Goal: Task Accomplishment & Management: Manage account settings

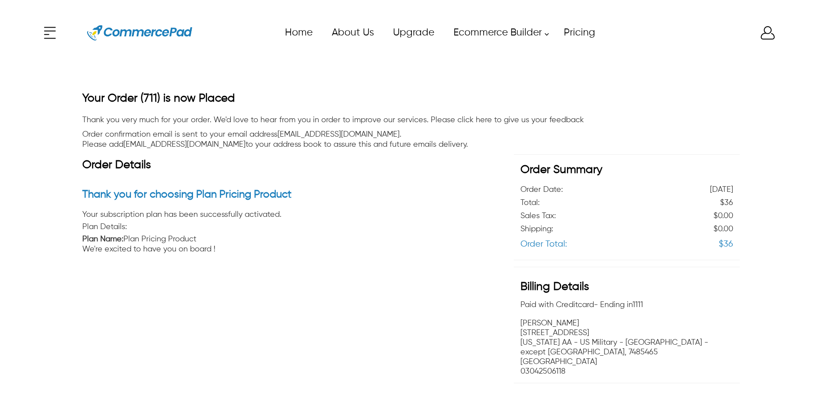
click at [766, 32] on div "x Upgrade eCommerce Builder Partners Pricing About us Contact us Follow us Home…" at bounding box center [411, 32] width 740 height 39
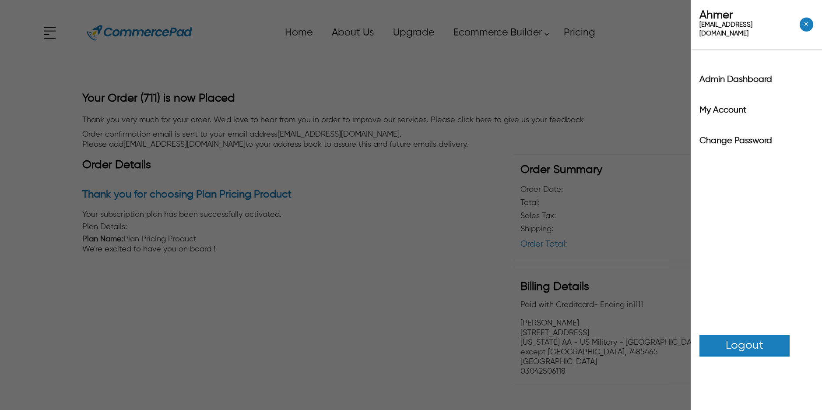
click at [730, 337] on span "Logout" at bounding box center [745, 345] width 38 height 17
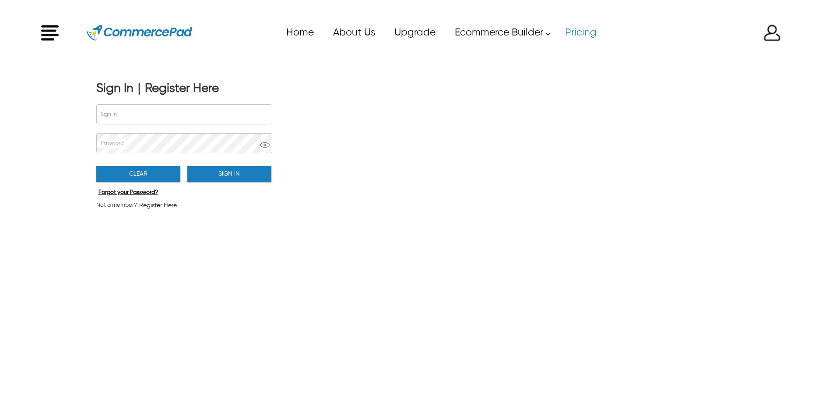
click at [578, 36] on link "Pricing" at bounding box center [580, 33] width 51 height 20
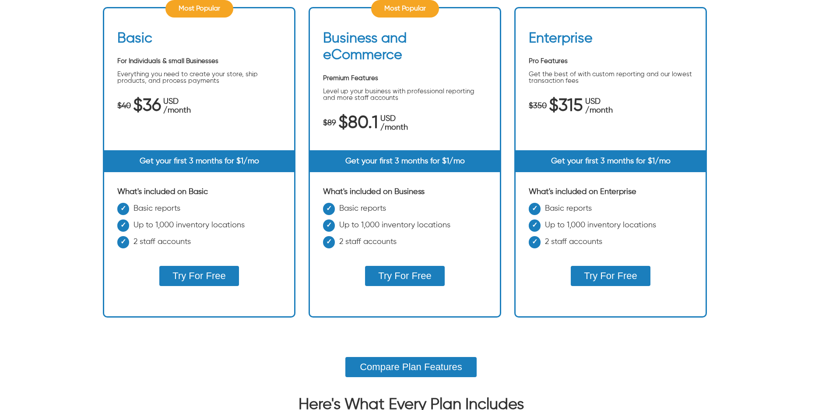
scroll to position [295, 0]
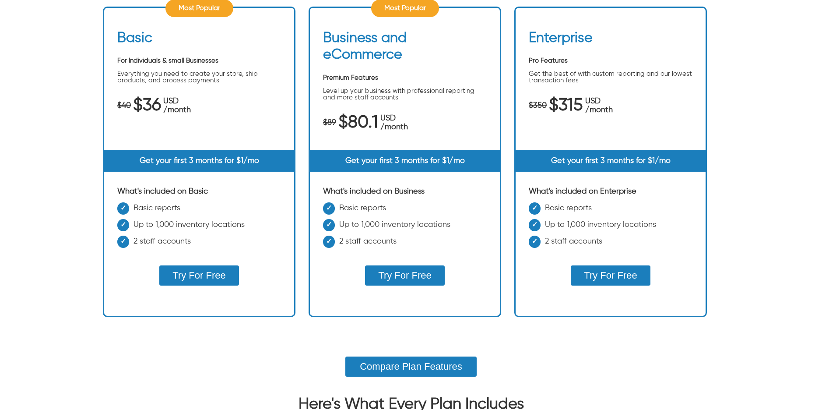
click at [201, 276] on button "Try For Free" at bounding box center [198, 275] width 79 height 20
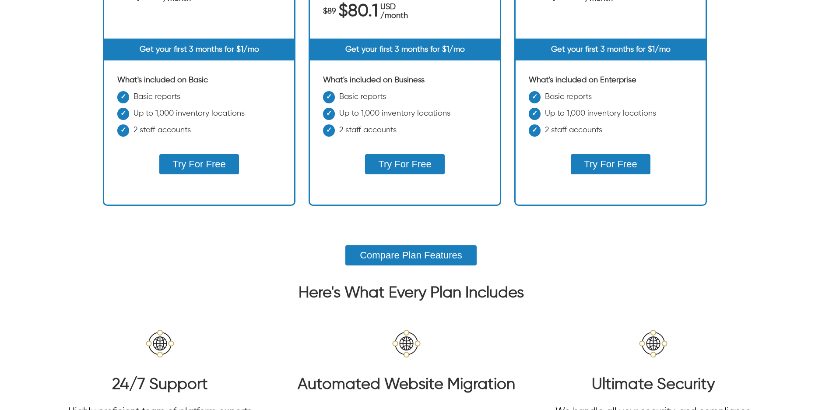
scroll to position [437, 0]
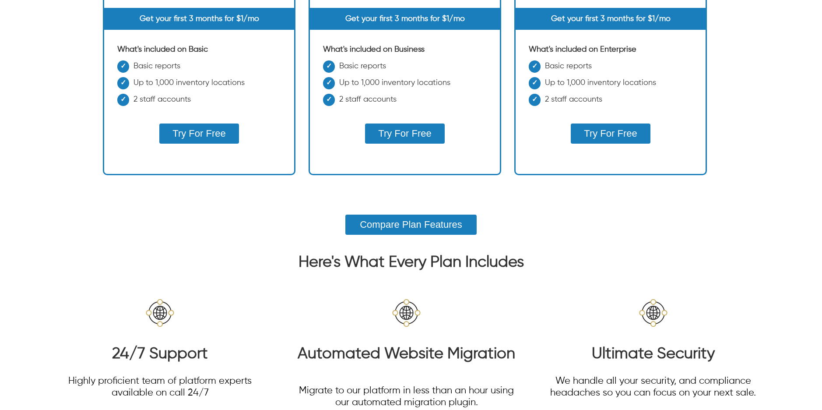
click at [202, 129] on button "Try For Free" at bounding box center [198, 133] width 79 height 20
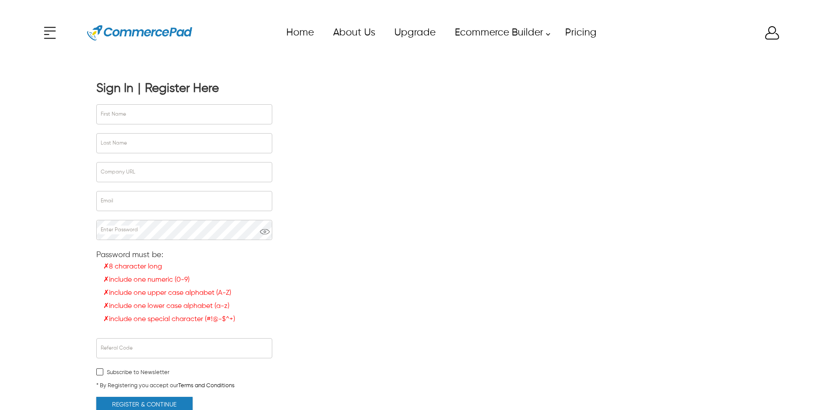
click at [117, 91] on div "Sign In" at bounding box center [114, 88] width 37 height 15
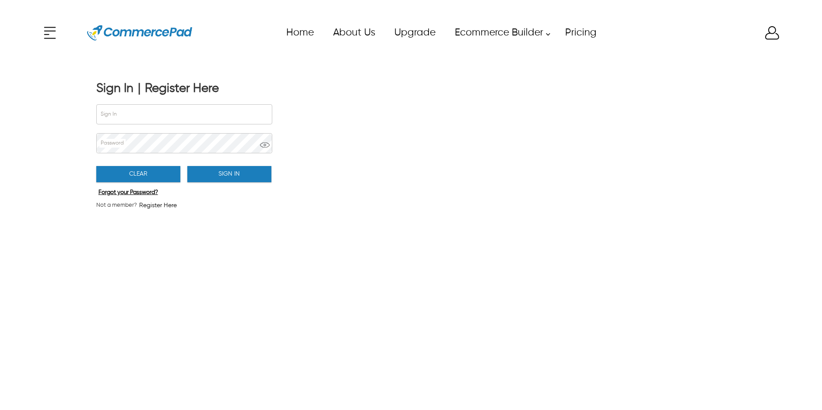
click at [170, 86] on div "Register Here" at bounding box center [182, 88] width 74 height 15
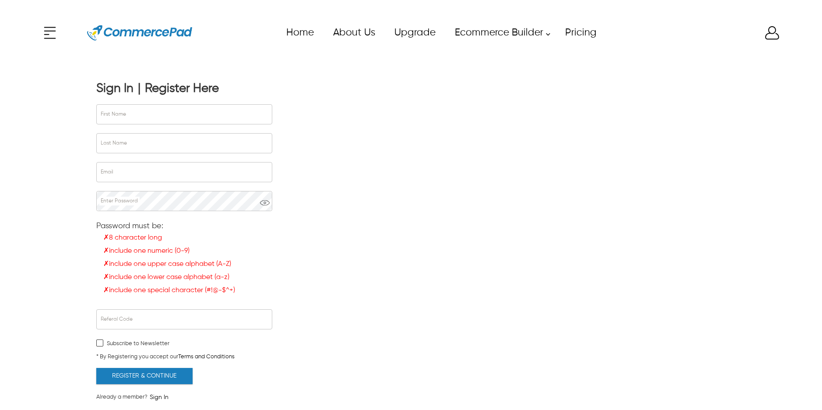
click at [194, 85] on div "Register Here" at bounding box center [182, 88] width 74 height 15
click at [589, 33] on link "Pricing" at bounding box center [580, 33] width 51 height 20
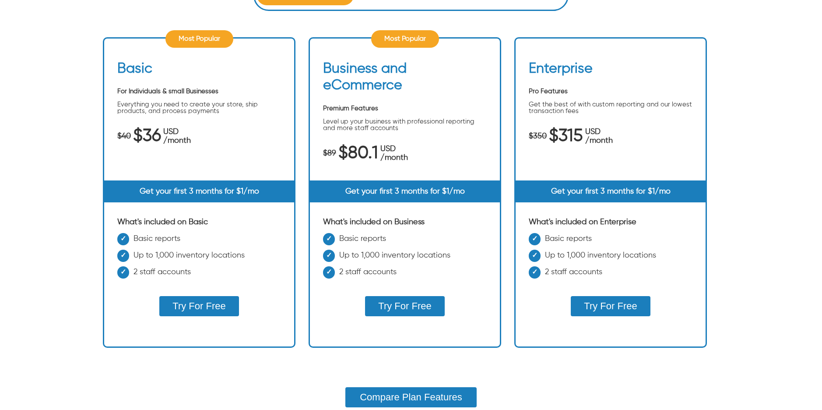
scroll to position [265, 0]
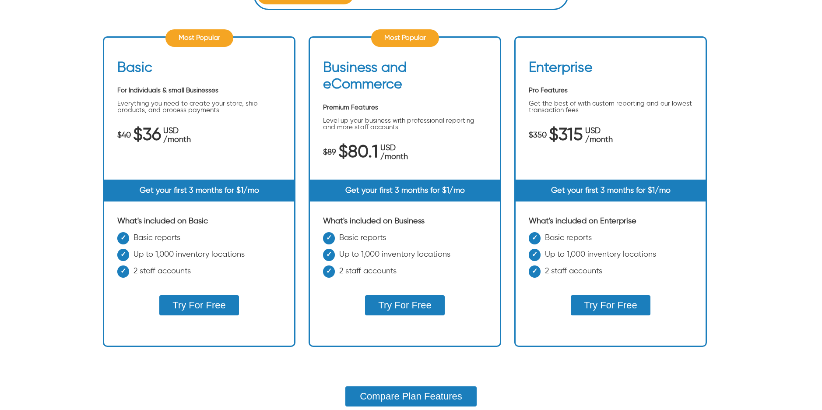
click at [209, 307] on button "Try For Free" at bounding box center [198, 305] width 79 height 20
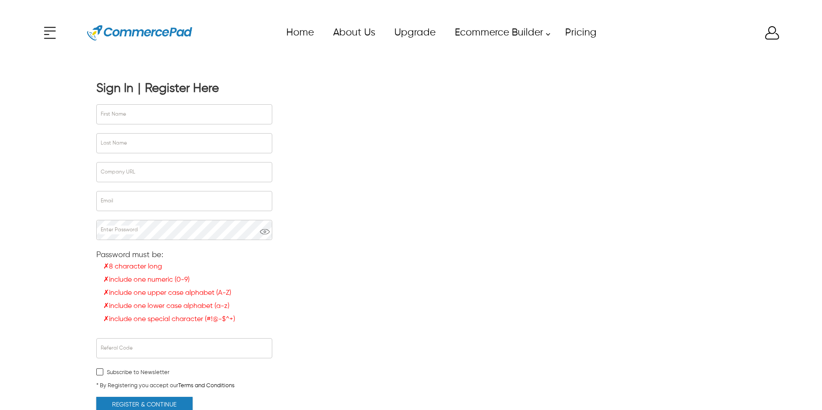
click at [106, 88] on div "Sign In" at bounding box center [114, 88] width 37 height 15
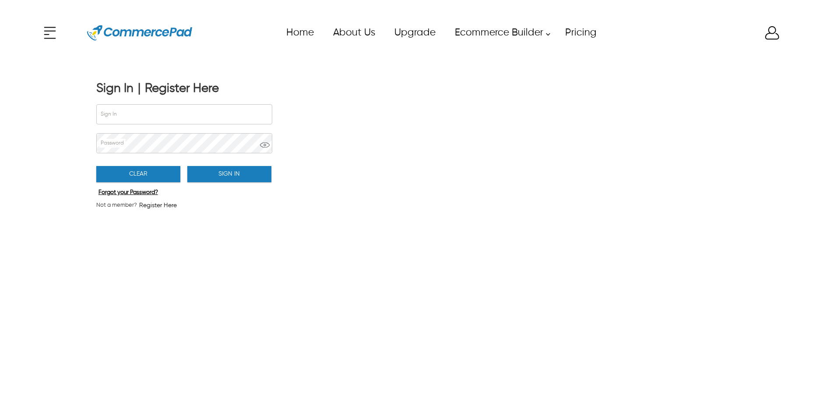
click at [160, 86] on div "Register Here" at bounding box center [182, 88] width 74 height 15
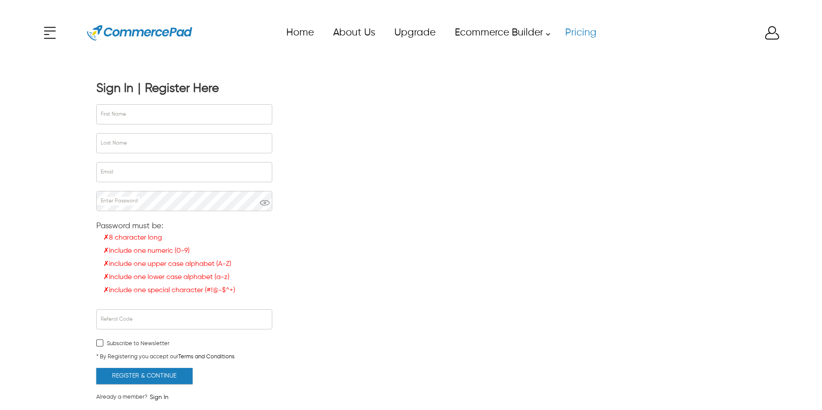
click at [586, 33] on link "Pricing" at bounding box center [580, 33] width 51 height 20
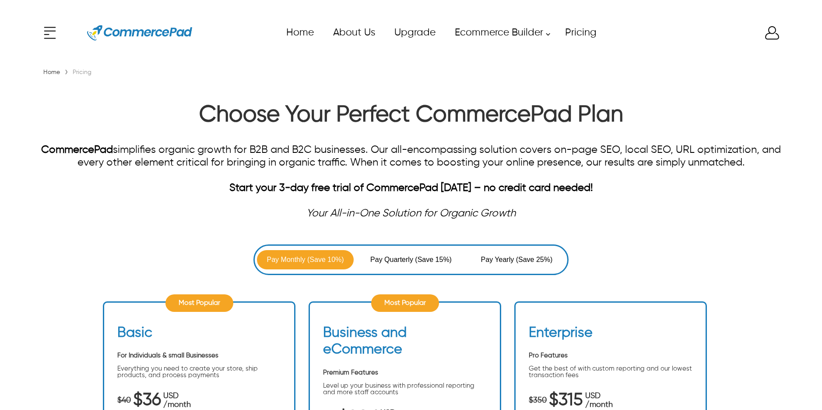
scroll to position [281, 0]
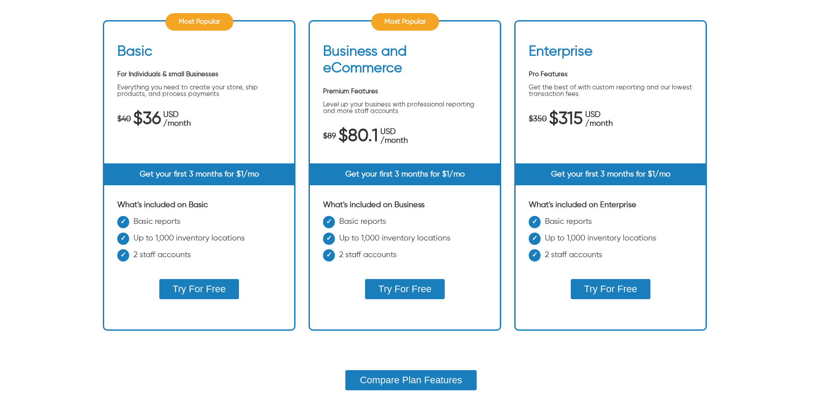
click at [216, 289] on button "Try For Free" at bounding box center [198, 289] width 79 height 20
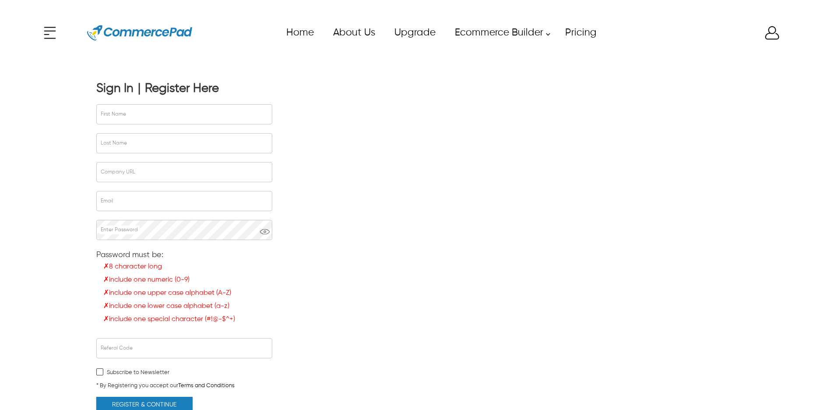
click at [116, 85] on div "Sign In" at bounding box center [114, 88] width 37 height 15
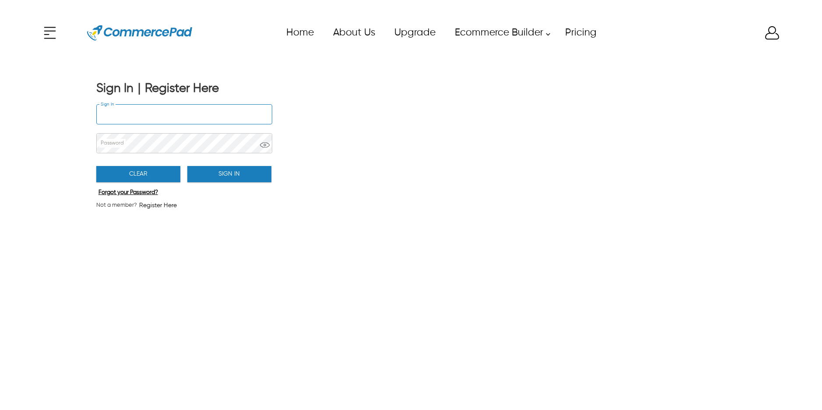
click at [121, 118] on input "Sign In" at bounding box center [184, 114] width 175 height 19
type input "**********"
click at [182, 87] on div "Register Here" at bounding box center [182, 88] width 74 height 15
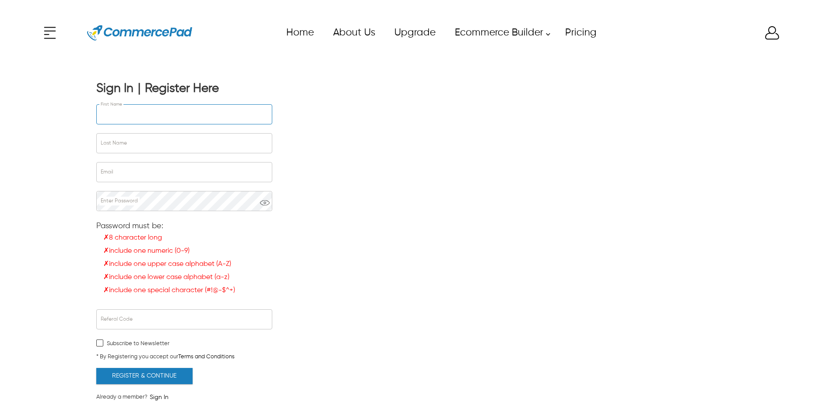
click at [152, 116] on input "First Name" at bounding box center [184, 114] width 175 height 19
type input "****"
click at [148, 147] on input "Last Name" at bounding box center [184, 143] width 175 height 19
type input "********"
click at [148, 168] on input "Email" at bounding box center [184, 171] width 175 height 19
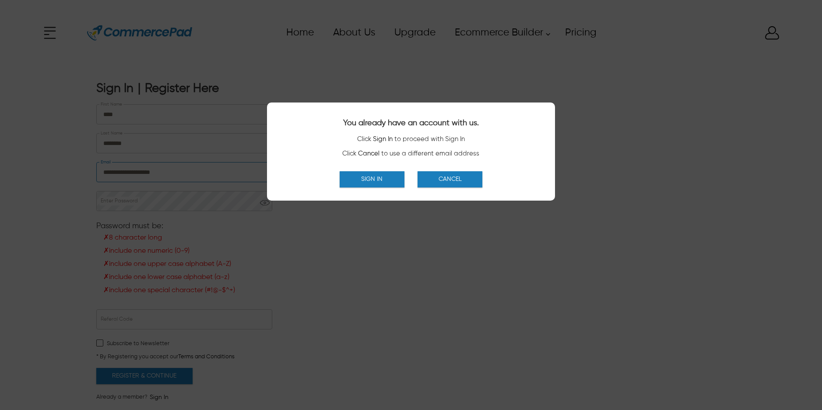
type input "**********"
click at [434, 179] on button "Cancel" at bounding box center [450, 179] width 65 height 16
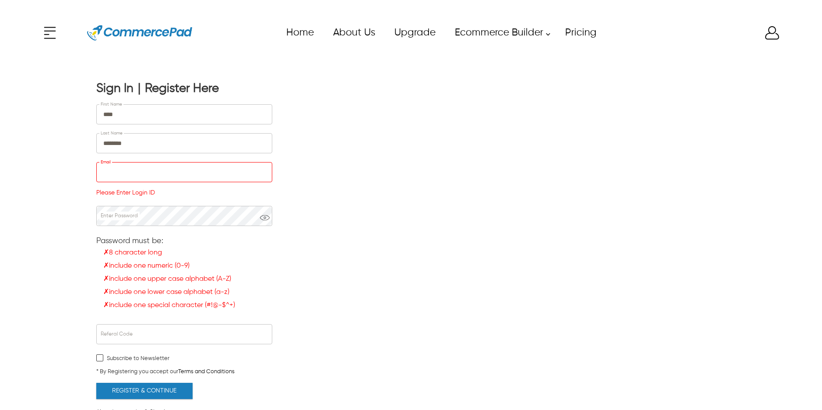
click at [150, 173] on input "Email" at bounding box center [184, 171] width 175 height 19
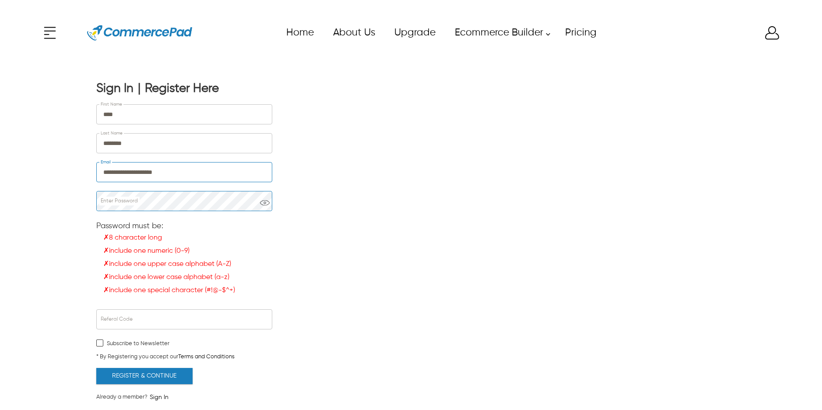
type input "**********"
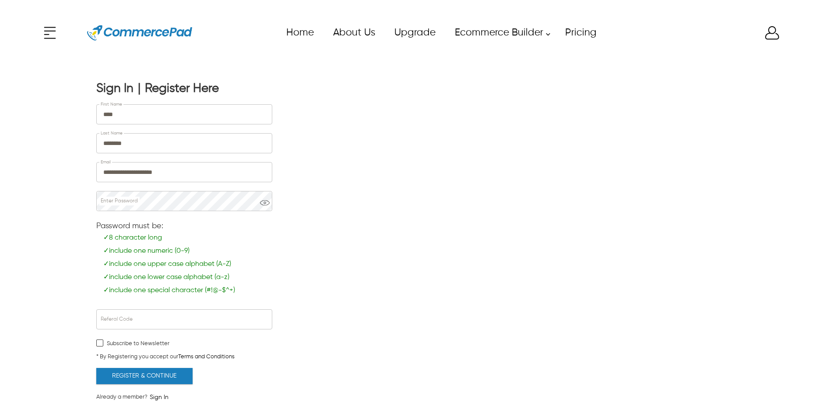
click at [167, 373] on button "Register & Continue" at bounding box center [144, 376] width 96 height 16
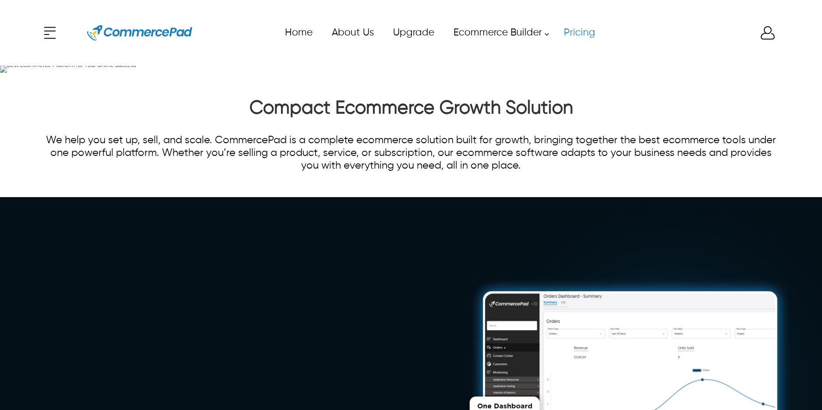
click at [585, 35] on link "Pricing" at bounding box center [579, 33] width 51 height 20
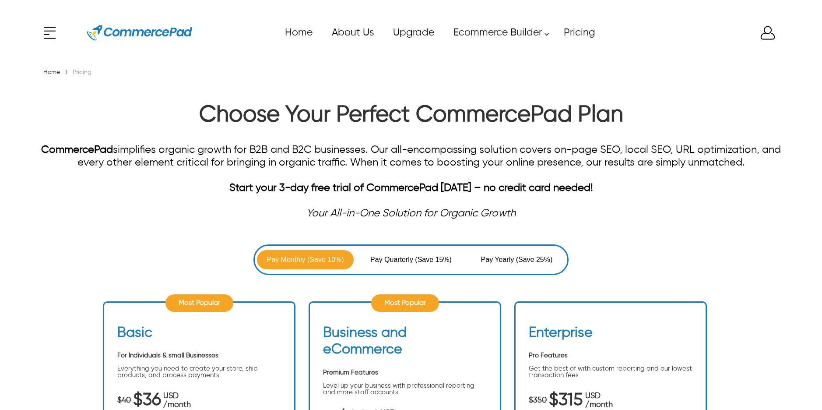
click at [767, 33] on icon at bounding box center [768, 33] width 14 height 14
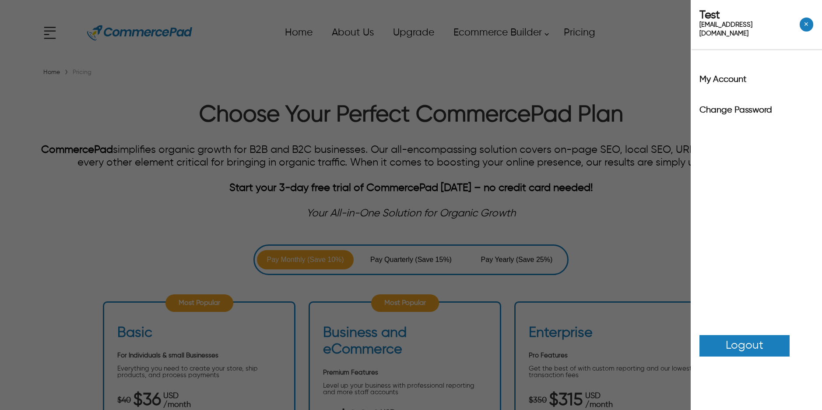
click at [657, 80] on div "Test test25@itverticals.com ✕ My Account Change Password Logout" at bounding box center [411, 205] width 822 height 410
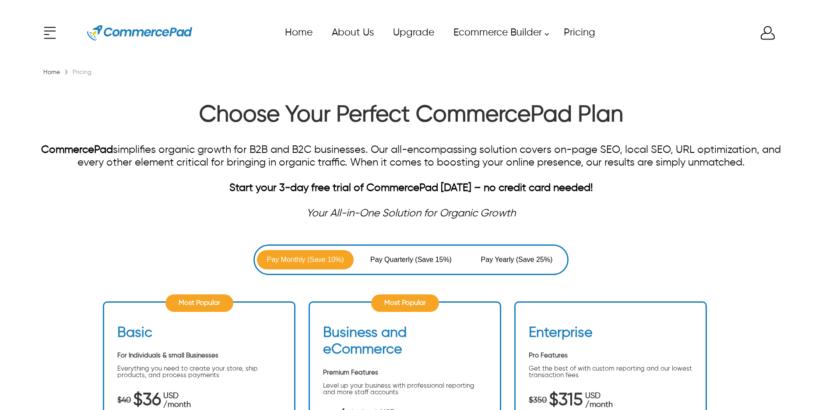
click at [762, 33] on div "x Upgrade eCommerce Builder Partners Pricing About us Contact us Follow us Home…" at bounding box center [411, 32] width 740 height 39
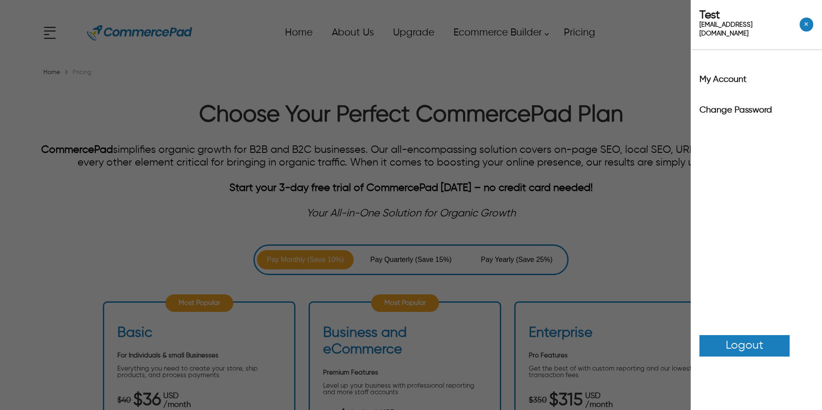
click at [460, 166] on div "Test test25@itverticals.com ✕ My Account Change Password Logout" at bounding box center [411, 205] width 822 height 410
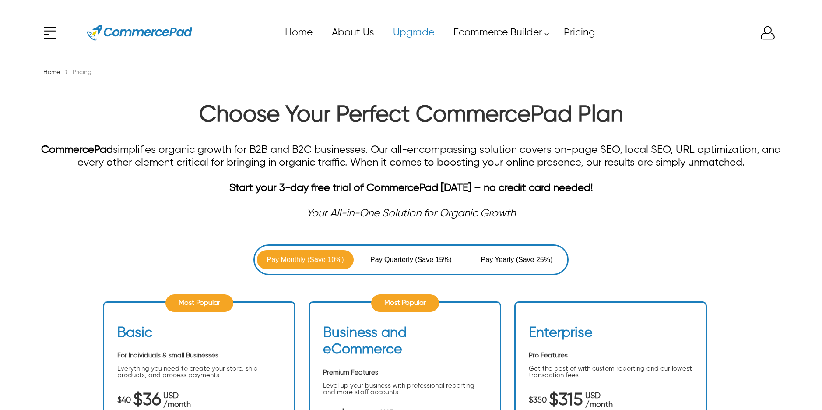
click at [416, 29] on link "Upgrade" at bounding box center [413, 33] width 60 height 20
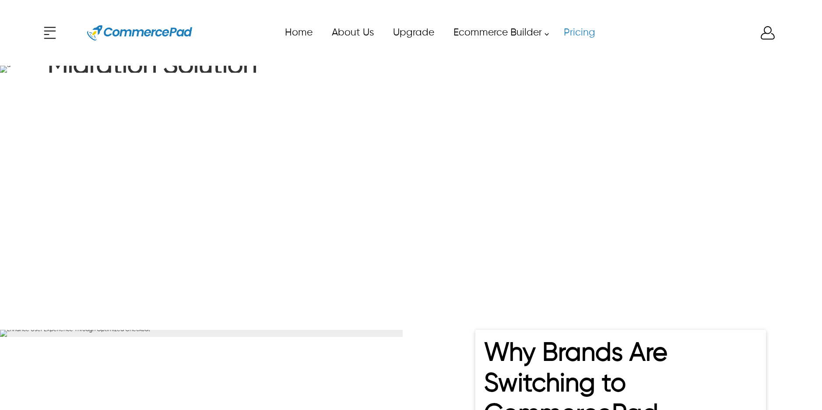
click at [582, 34] on link "Pricing" at bounding box center [579, 33] width 51 height 20
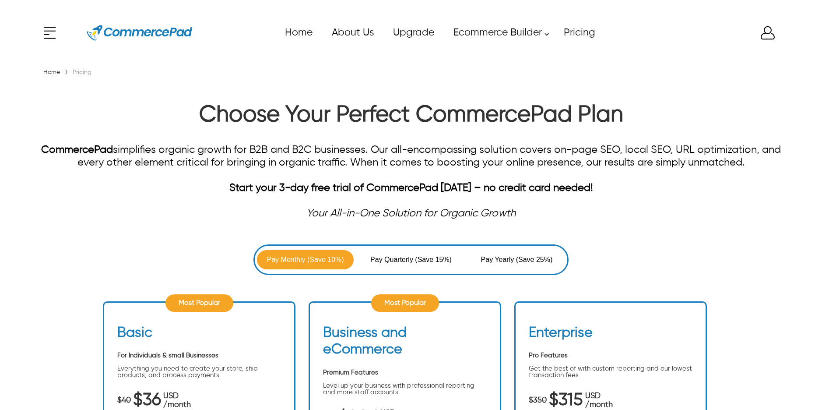
click at [767, 37] on icon at bounding box center [768, 33] width 18 height 18
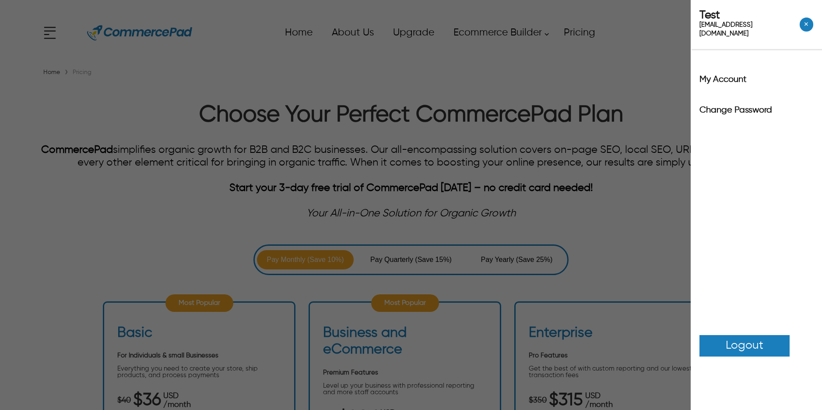
click at [587, 97] on div "Test test25@itverticals.com ✕ My Account Change Password Logout" at bounding box center [411, 205] width 822 height 410
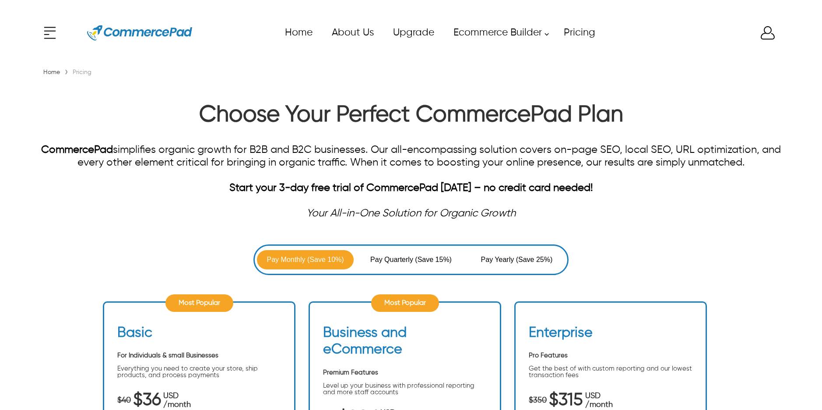
click at [765, 32] on div "x Upgrade eCommerce Builder Partners Pricing About us Contact us Follow us Home…" at bounding box center [411, 32] width 740 height 39
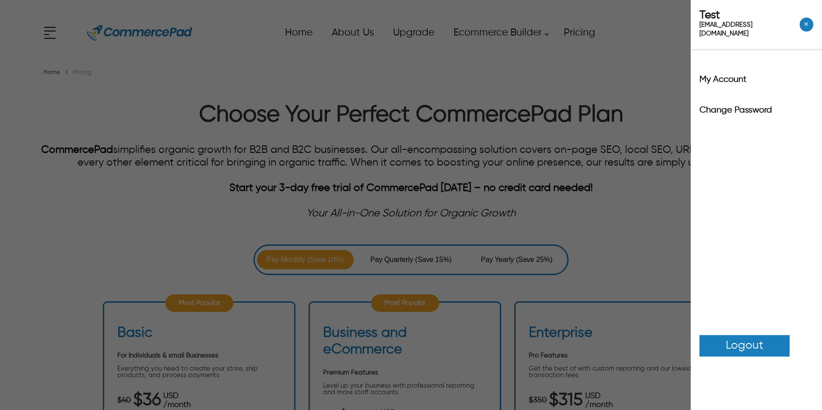
click at [652, 60] on div "Test test25@itverticals.com ✕ My Account Change Password Logout" at bounding box center [411, 205] width 822 height 410
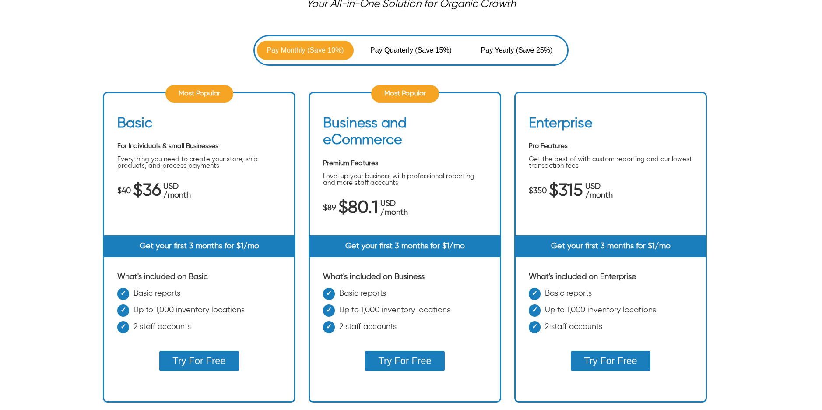
scroll to position [211, 0]
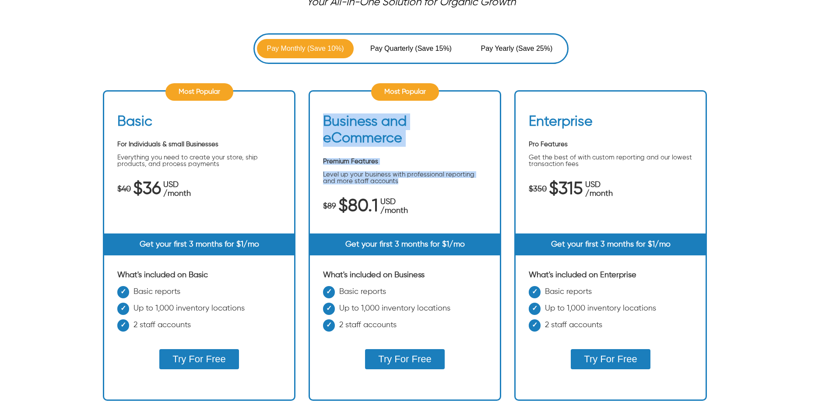
drag, startPoint x: 401, startPoint y: 180, endPoint x: 322, endPoint y: 114, distance: 103.2
click at [322, 114] on div "Business and eCommerce Premium Features Level up your business with professiona…" at bounding box center [405, 173] width 190 height 120
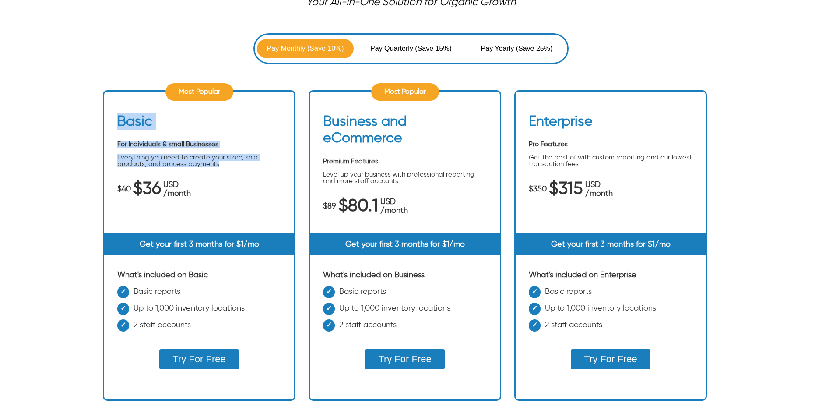
drag, startPoint x: 220, startPoint y: 162, endPoint x: 113, endPoint y: 113, distance: 117.6
click at [113, 113] on div "Basic For Individuals & small Businesses Everything you need to create your sto…" at bounding box center [199, 173] width 190 height 120
click at [113, 111] on div "Most Popular Basic For Individuals & small Businesses Everything you need to cr…" at bounding box center [199, 245] width 193 height 310
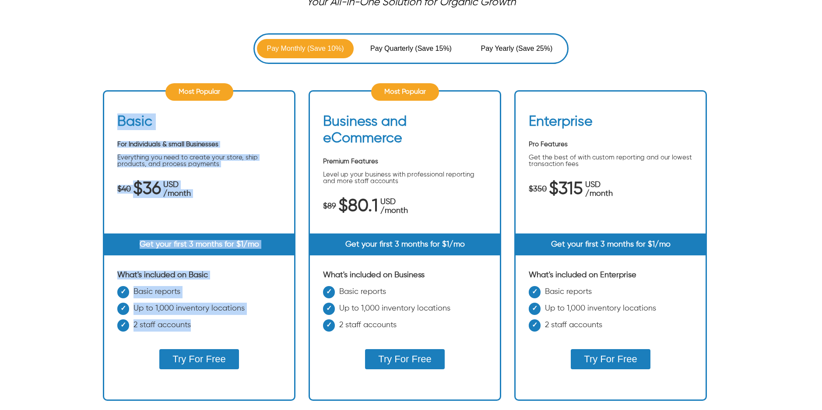
drag, startPoint x: 113, startPoint y: 110, endPoint x: 216, endPoint y: 328, distance: 240.9
click at [216, 328] on div "Most Popular Basic For Individuals & small Businesses Everything you need to cr…" at bounding box center [199, 245] width 193 height 310
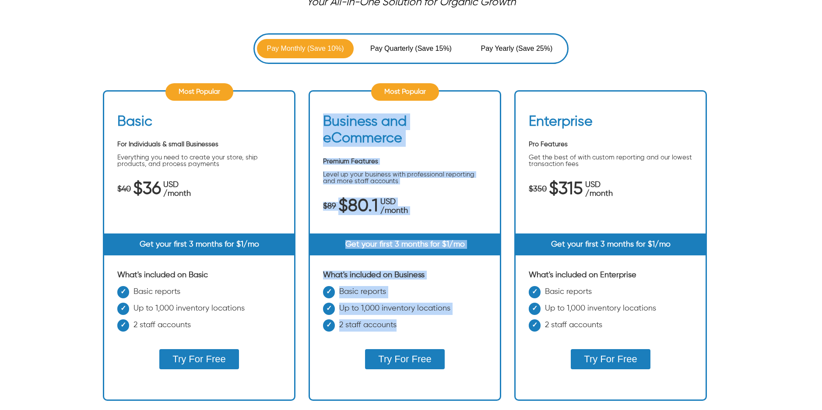
drag, startPoint x: 397, startPoint y: 321, endPoint x: 324, endPoint y: 106, distance: 226.3
click at [324, 106] on div "Most Popular Business and eCommerce Premium Features Level up your business wit…" at bounding box center [405, 245] width 193 height 310
click at [326, 86] on ul "Most Popular Basic For Individuals & small Businesses Everything you need to cr…" at bounding box center [411, 252] width 617 height 350
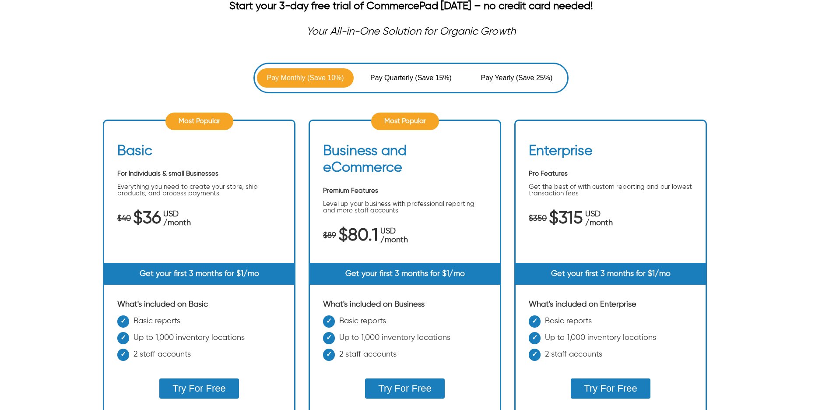
scroll to position [0, 0]
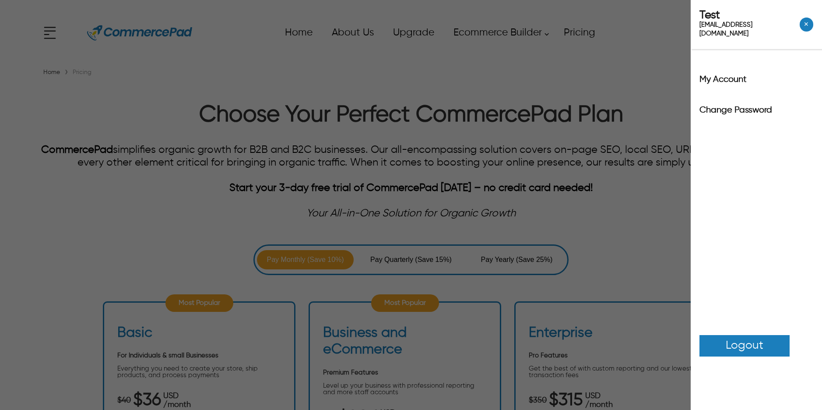
click at [767, 32] on div "x Upgrade eCommerce Builder Partners Pricing About us Contact us Follow us Home…" at bounding box center [411, 32] width 740 height 39
click at [741, 337] on span "Logout" at bounding box center [745, 345] width 38 height 17
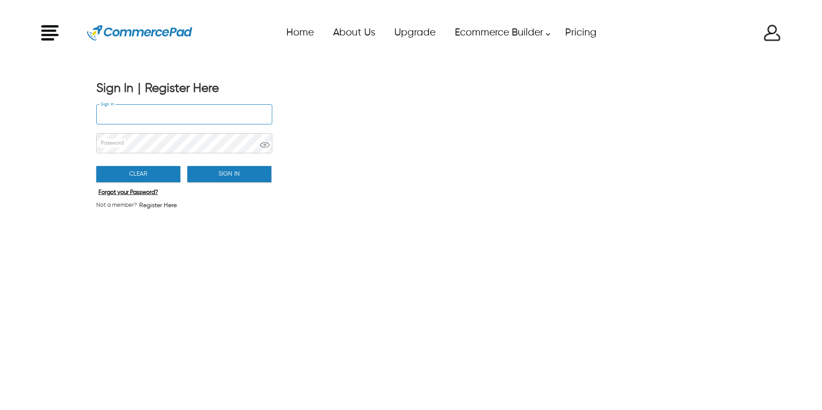
click at [136, 109] on input "Sign In" at bounding box center [184, 114] width 175 height 19
click at [116, 115] on input "**********" at bounding box center [184, 114] width 175 height 19
type input "**********"
click at [233, 172] on button "Sign In" at bounding box center [229, 174] width 84 height 16
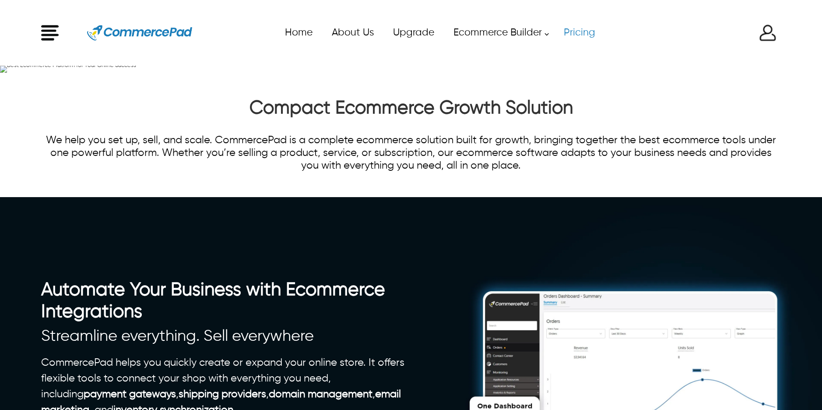
click at [572, 34] on link "Pricing" at bounding box center [579, 33] width 51 height 20
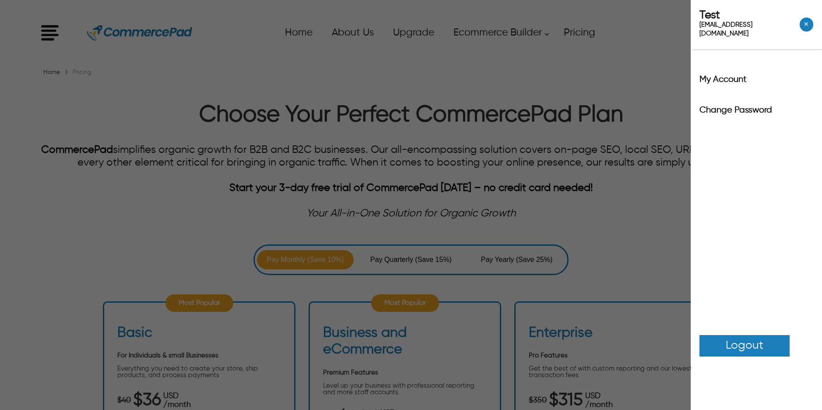
click at [770, 37] on div "x Upgrade eCommerce Builder Partners Pricing About us Contact us Follow us Home…" at bounding box center [411, 32] width 740 height 39
click at [645, 244] on div "Test test25@itverticals.com ✕ My Account Change Password Logout" at bounding box center [411, 205] width 822 height 410
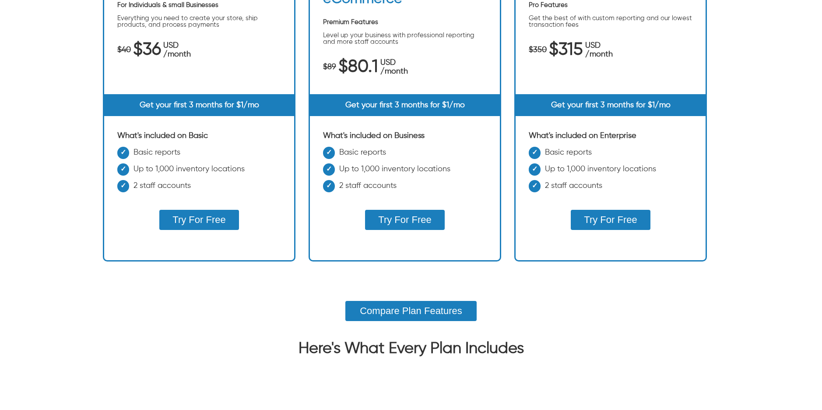
click at [222, 225] on button "Try For Free" at bounding box center [198, 220] width 79 height 20
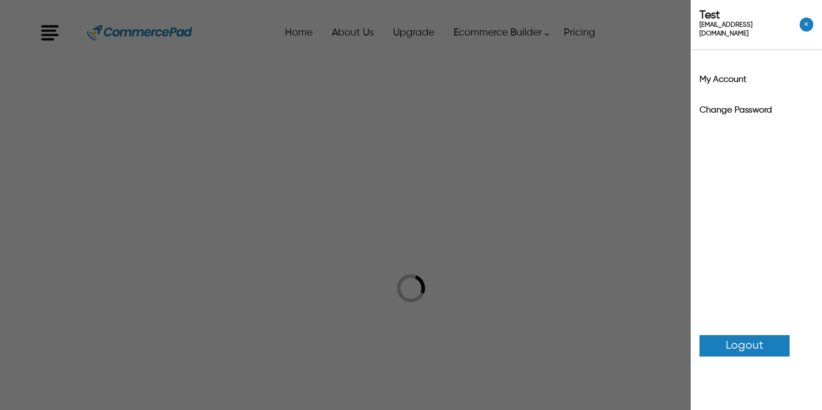
click at [772, 32] on img at bounding box center [768, 33] width 18 height 18
click at [762, 337] on span "Logout" at bounding box center [745, 345] width 38 height 17
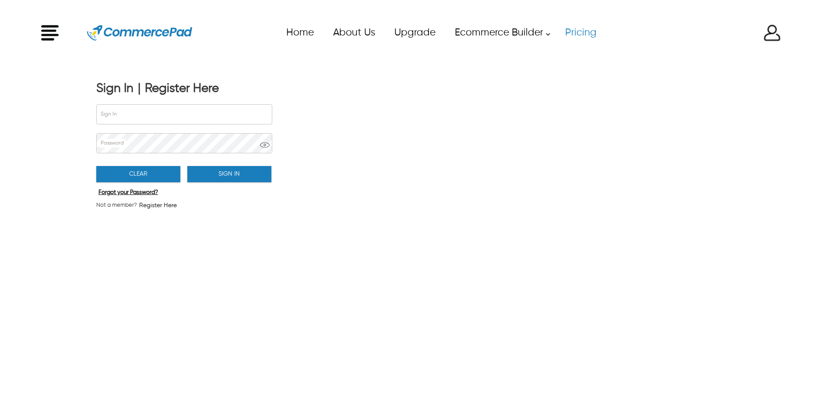
click at [586, 32] on link "Pricing" at bounding box center [580, 33] width 51 height 20
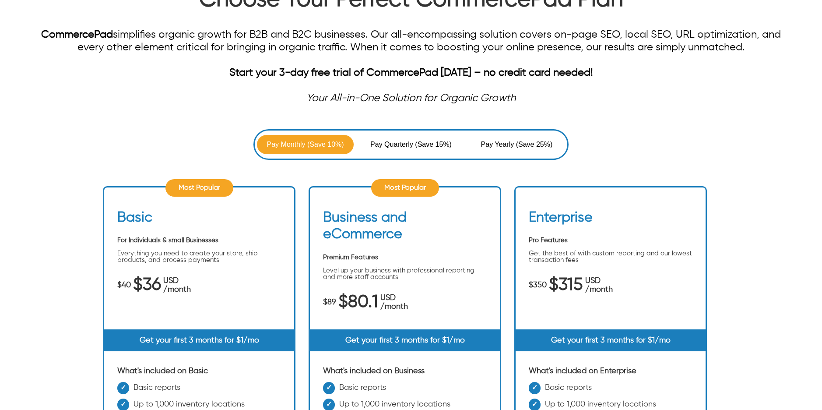
scroll to position [152, 0]
